Goal: Task Accomplishment & Management: Manage account settings

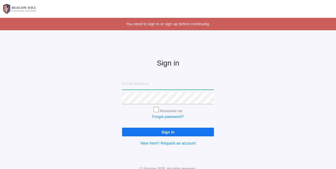
type input "courtney@beaconhillclassical.org"
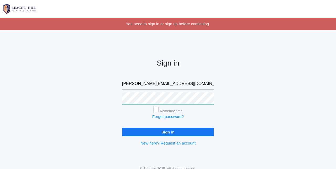
click at [168, 130] on input "Sign in" at bounding box center [168, 131] width 92 height 9
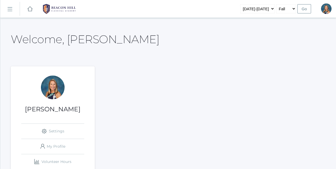
click at [9, 11] on rect at bounding box center [10, 9] width 8 height 8
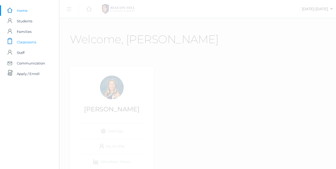
click at [29, 43] on span "Classrooms" at bounding box center [26, 42] width 19 height 11
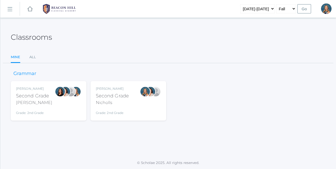
click at [103, 101] on div "Nicholls" at bounding box center [112, 102] width 33 height 6
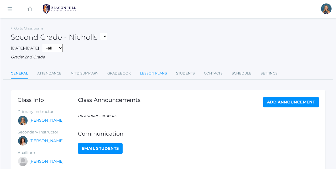
click at [156, 70] on link "Lesson Plans" at bounding box center [153, 73] width 27 height 11
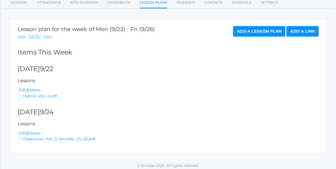
scroll to position [70, 0]
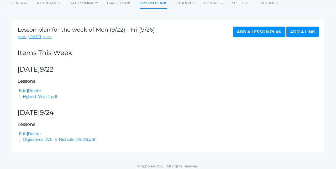
click at [45, 36] on link "next" at bounding box center [47, 37] width 9 height 6
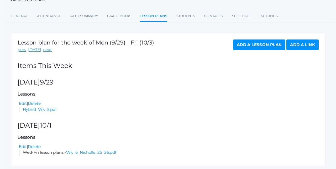
scroll to position [61, 0]
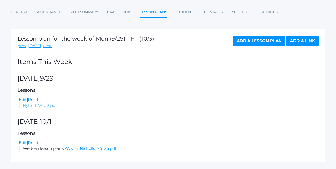
click at [42, 103] on link "Hybrid_Wk_5.pdf" at bounding box center [40, 105] width 34 height 5
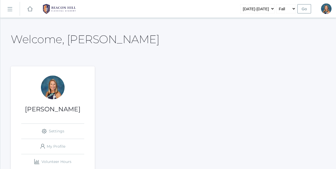
click at [11, 7] on rect at bounding box center [10, 9] width 8 height 8
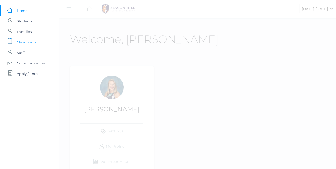
click at [28, 45] on span "Classrooms" at bounding box center [26, 42] width 19 height 11
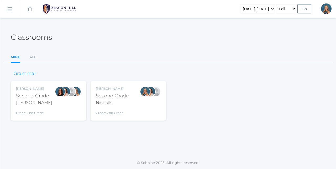
click at [111, 112] on div "Grade: 2nd Grade" at bounding box center [112, 111] width 33 height 7
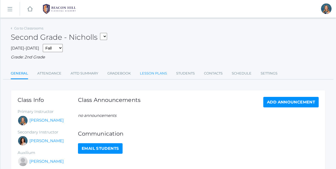
click at [150, 72] on link "Lesson Plans" at bounding box center [153, 73] width 27 height 11
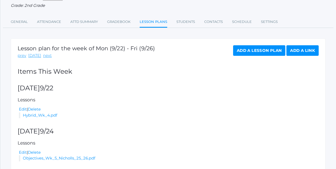
scroll to position [52, 0]
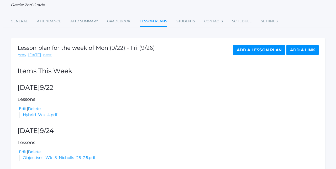
click at [45, 54] on link "next" at bounding box center [47, 55] width 9 height 6
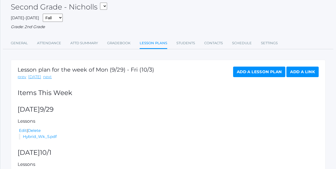
scroll to position [46, 0]
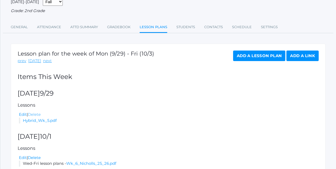
click at [36, 112] on link "Delete" at bounding box center [34, 114] width 13 height 5
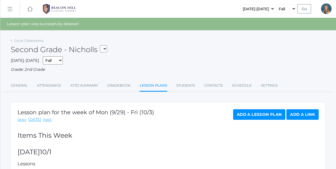
select select "1958"
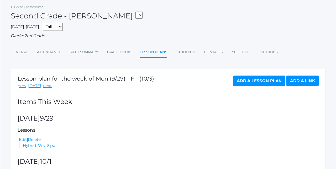
scroll to position [30, 0]
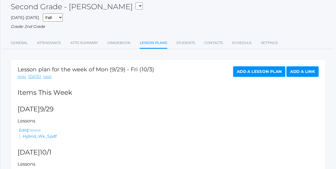
click at [36, 129] on link "Delete" at bounding box center [34, 129] width 13 height 5
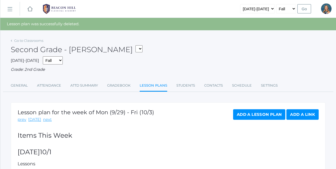
click at [248, 111] on link "Add a Lesson Plan" at bounding box center [259, 114] width 52 height 11
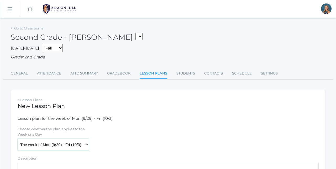
select select "2025-09-29"
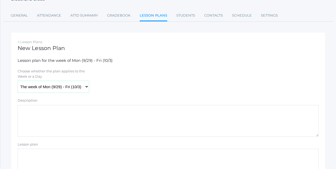
scroll to position [99, 0]
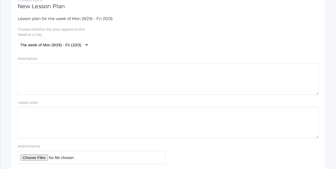
click at [28, 68] on textarea "Description" at bounding box center [168, 79] width 301 height 32
click at [40, 155] on input "Attachments" at bounding box center [92, 156] width 148 height 13
type input "C:\fakepath\Hybrid Wk 5.pdf"
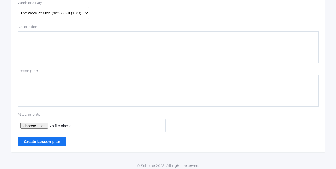
scroll to position [131, 0]
click at [36, 140] on input "Create Lesson plan" at bounding box center [42, 141] width 49 height 9
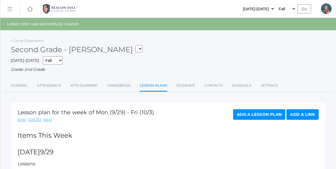
select select "1970"
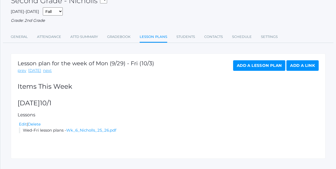
scroll to position [43, 0]
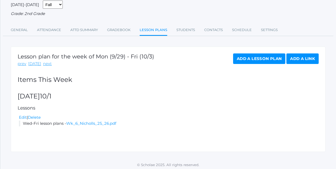
click at [251, 57] on link "Add a Lesson Plan" at bounding box center [259, 58] width 52 height 11
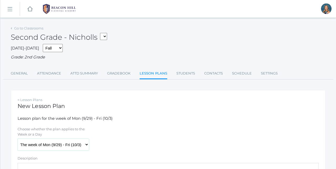
select select "2025-09-29"
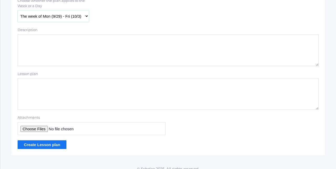
scroll to position [131, 0]
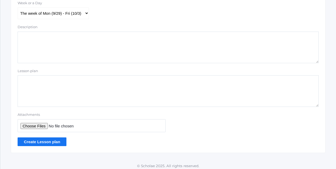
click at [35, 122] on input "Attachments" at bounding box center [92, 125] width 148 height 13
type input "C:\fakepath\Hybrid Wk 5.pdf"
click at [32, 139] on input "Create Lesson plan" at bounding box center [42, 141] width 49 height 9
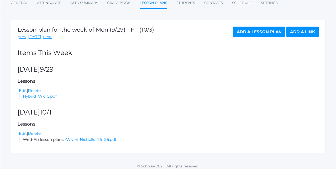
scroll to position [82, 0]
click at [46, 35] on link "next" at bounding box center [47, 37] width 9 height 6
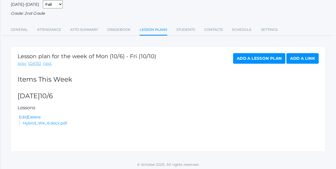
scroll to position [43, 0]
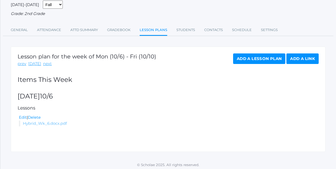
click at [42, 120] on link "Hybrid_Wk_6.docx.pdf" at bounding box center [45, 122] width 44 height 5
click at [36, 114] on link "Delete" at bounding box center [34, 116] width 13 height 5
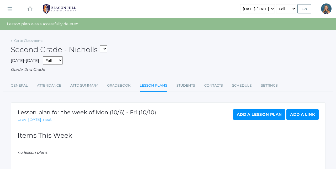
select select "1958"
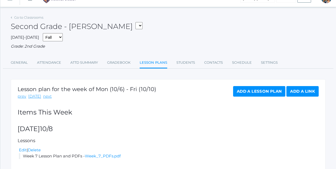
scroll to position [2, 0]
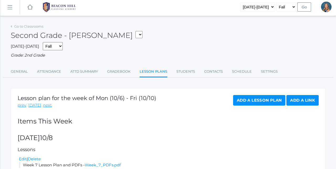
select select "1970"
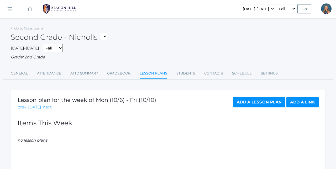
select select "1958"
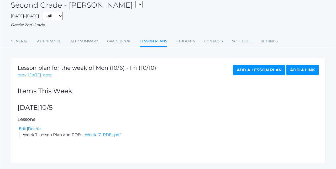
scroll to position [33, 0]
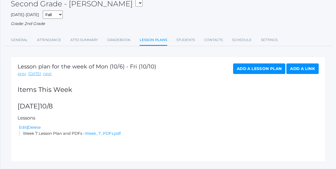
click at [200, 138] on div "Lesson plan for the week of Mon (10/6) - Fri (10/10) prev [DATE] next Add a Les…" at bounding box center [168, 108] width 315 height 105
click at [245, 70] on link "Add a Lesson Plan" at bounding box center [259, 68] width 52 height 11
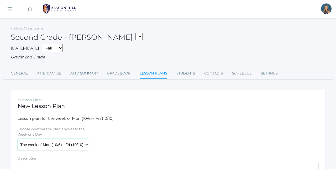
select select "2025-10-06"
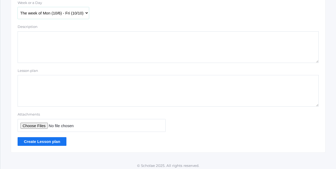
scroll to position [131, 0]
click at [43, 122] on input "Attachments" at bounding box center [92, 125] width 148 height 13
type input "C:\fakepath\Hybrid Wk 6.pdf"
click at [44, 138] on input "Create Lesson plan" at bounding box center [42, 141] width 49 height 9
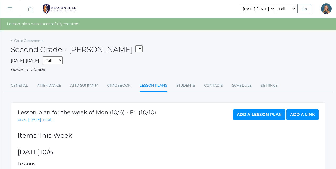
select select "1970"
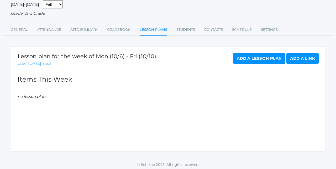
scroll to position [43, 0]
click at [246, 54] on link "Add a Lesson Plan" at bounding box center [259, 58] width 52 height 11
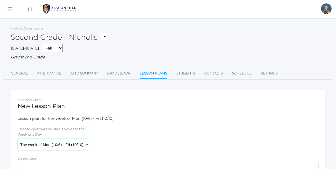
select select "[DATE]"
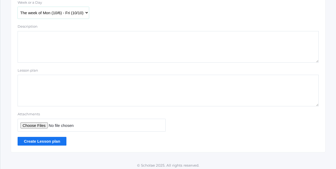
scroll to position [131, 0]
click at [39, 122] on input "Attachments" at bounding box center [92, 125] width 148 height 13
type input "C:\fakepath\Hybrid Wk 6.pdf"
click at [50, 137] on input "Create Lesson plan" at bounding box center [42, 141] width 49 height 9
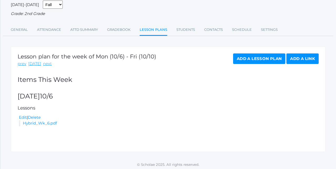
scroll to position [55, 0]
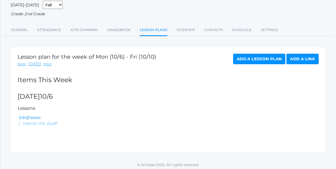
click at [35, 121] on link "Hybrid_Wk_6.pdf" at bounding box center [40, 122] width 34 height 5
